Goal: Transaction & Acquisition: Subscribe to service/newsletter

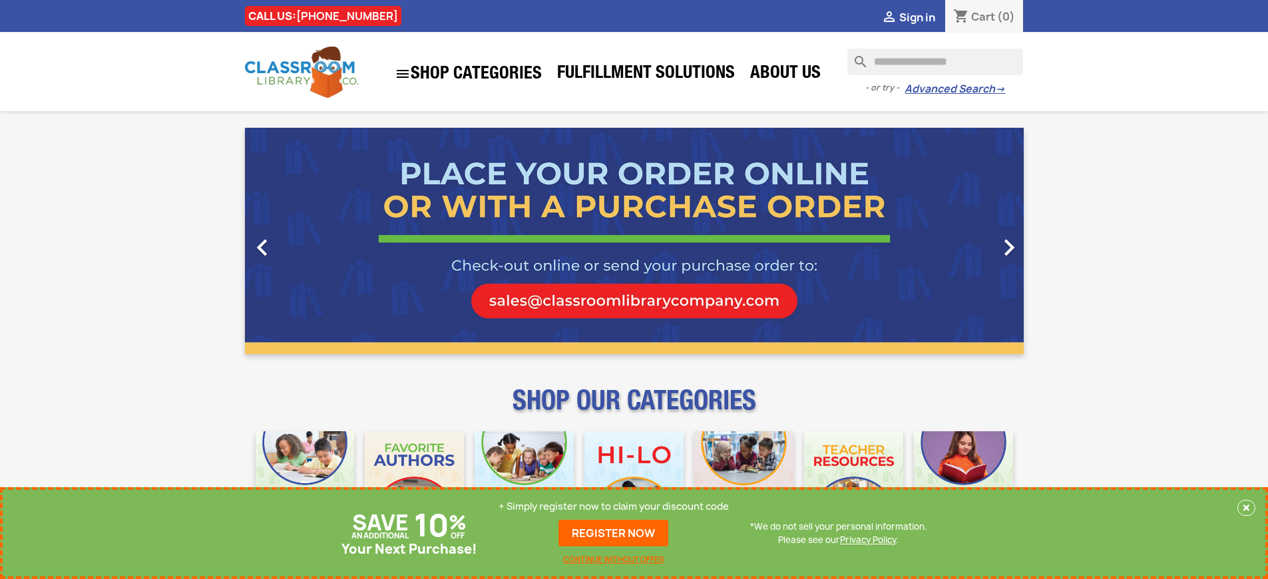
click at [622, 506] on p "+ Simply register now to claim your discount code" at bounding box center [613, 506] width 230 height 13
click at [614, 506] on p "+ Simply register now to claim your discount code" at bounding box center [613, 506] width 230 height 13
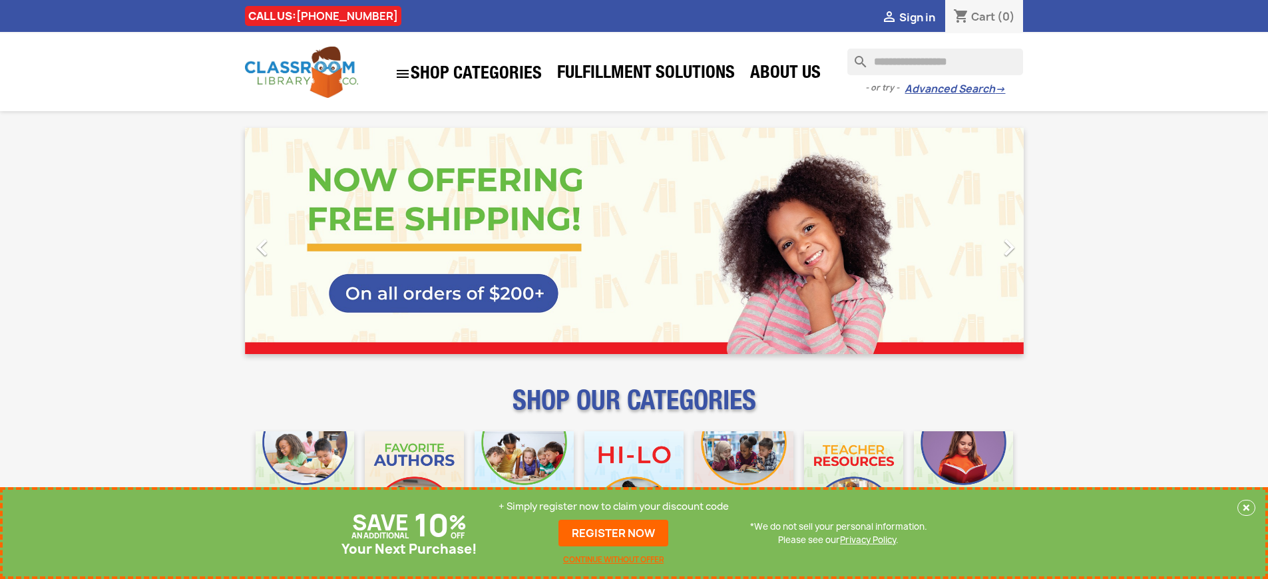
click at [614, 506] on p "+ Simply register now to claim your discount code" at bounding box center [613, 506] width 230 height 13
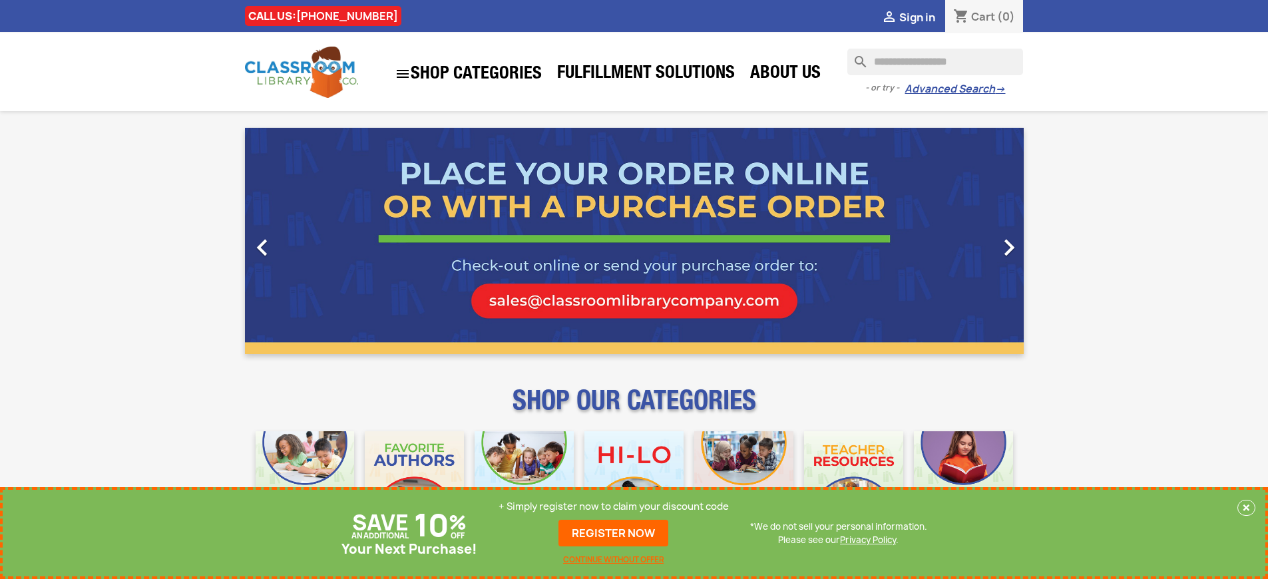
click at [617, 506] on p "+ Simply register now to claim your discount code" at bounding box center [613, 506] width 230 height 13
click at [614, 506] on p "+ Simply register now to claim your discount code" at bounding box center [613, 506] width 230 height 13
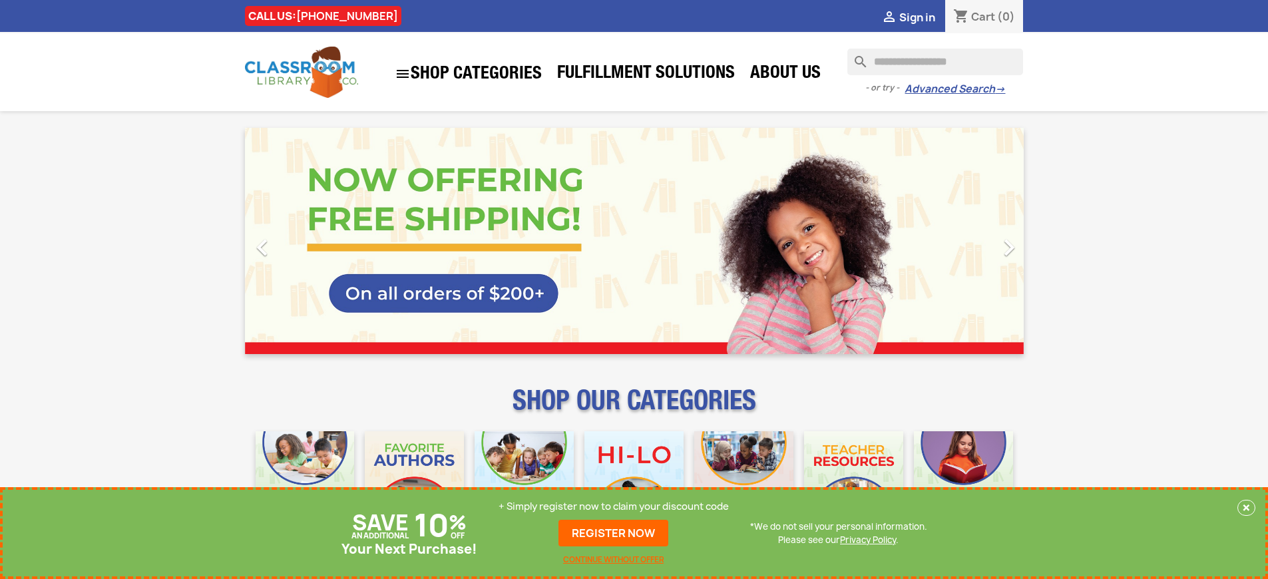
click at [614, 506] on p "+ Simply register now to claim your discount code" at bounding box center [613, 506] width 230 height 13
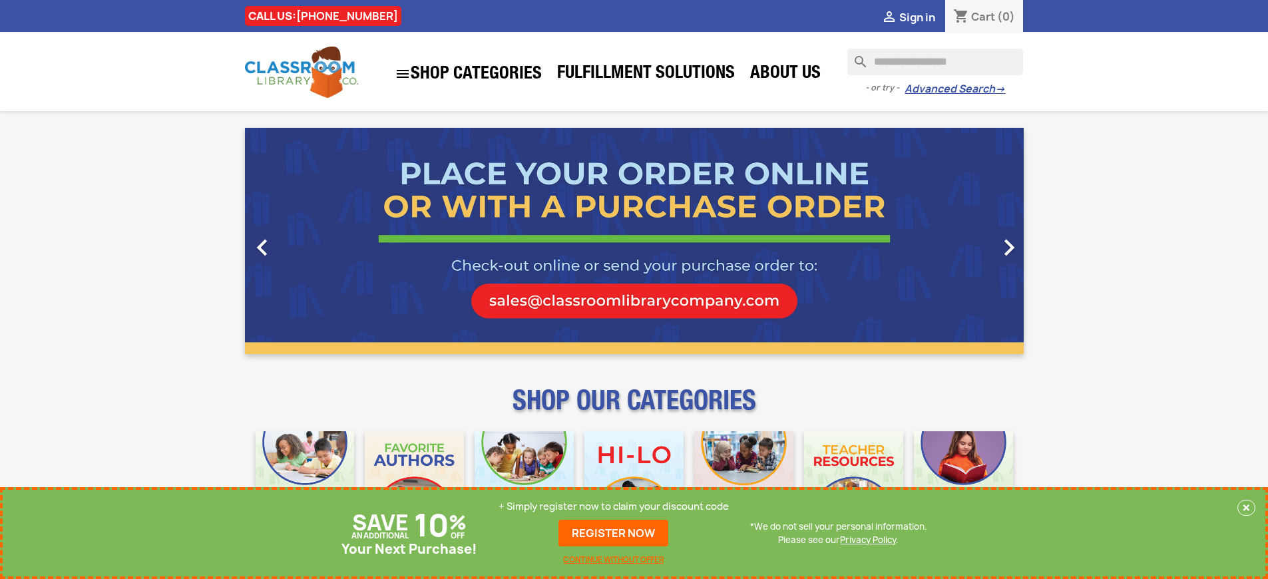
click at [614, 506] on p "+ Simply register now to claim your discount code" at bounding box center [613, 506] width 230 height 13
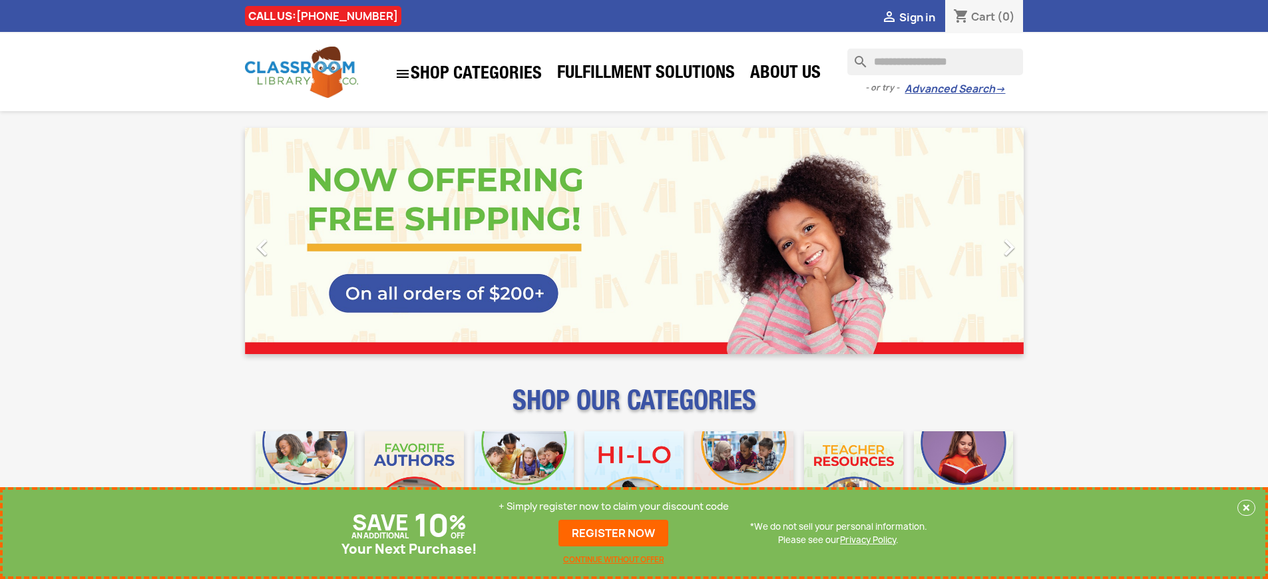
click at [614, 506] on p "+ Simply register now to claim your discount code" at bounding box center [613, 506] width 230 height 13
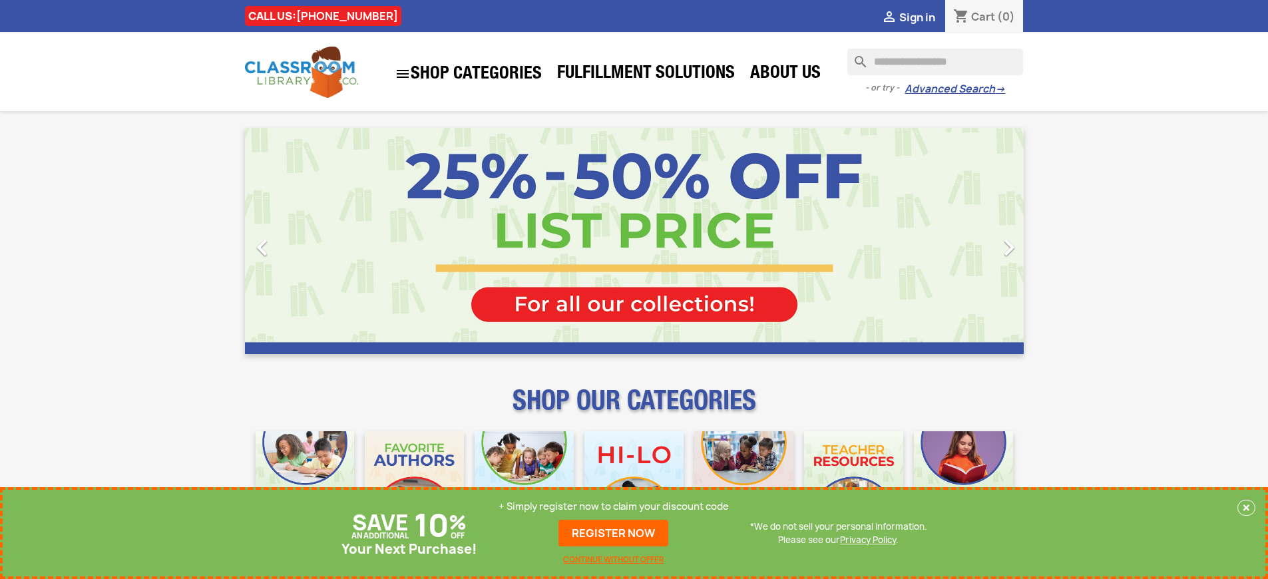
click at [614, 506] on p "+ Simply register now to claim your discount code" at bounding box center [613, 506] width 230 height 13
